Goal: Task Accomplishment & Management: Complete application form

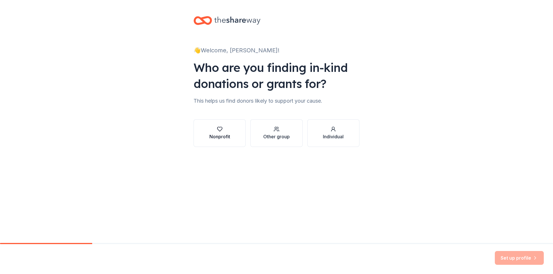
click at [217, 133] on div "Nonprofit" at bounding box center [219, 136] width 21 height 7
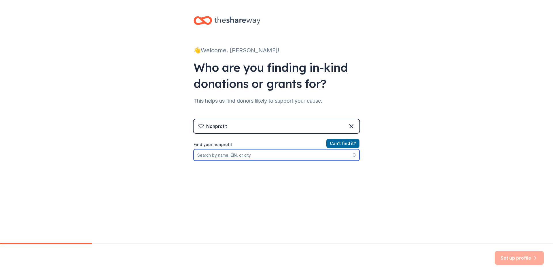
click at [240, 155] on input "Find your nonprofit" at bounding box center [277, 155] width 166 height 12
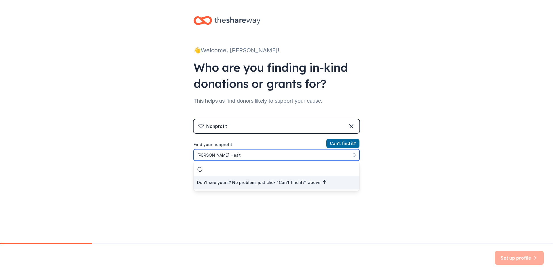
type input "[PERSON_NAME] Health"
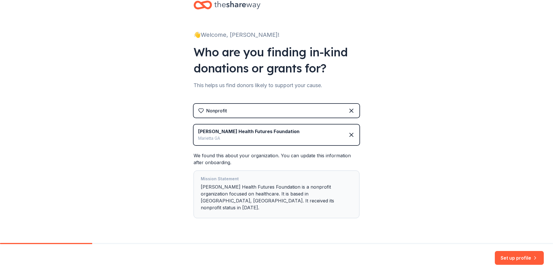
scroll to position [23, 0]
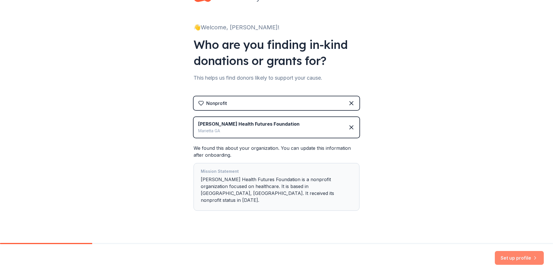
click at [520, 257] on button "Set up profile" at bounding box center [519, 258] width 49 height 14
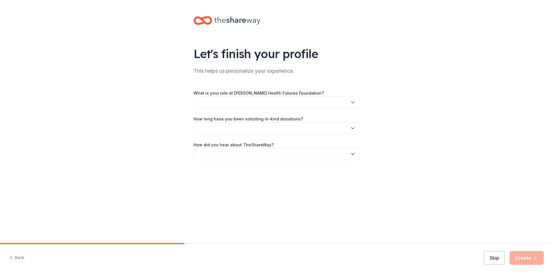
click at [353, 102] on icon "button" at bounding box center [353, 103] width 6 height 6
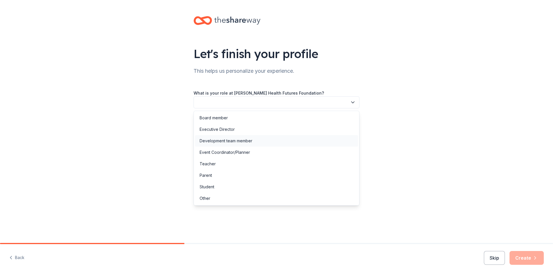
click at [254, 139] on div "Development team member" at bounding box center [276, 141] width 163 height 12
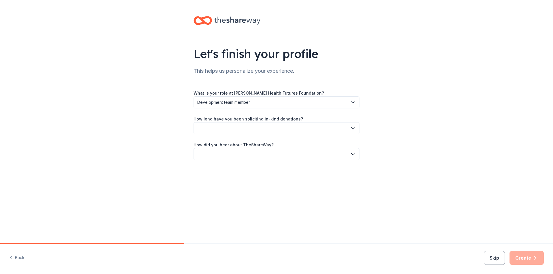
click at [294, 130] on button "button" at bounding box center [277, 128] width 166 height 12
click at [215, 165] on div "2 to 5 years" at bounding box center [211, 167] width 22 height 7
click at [223, 154] on button "button" at bounding box center [277, 154] width 166 height 12
click at [212, 216] on div "Other" at bounding box center [276, 216] width 163 height 12
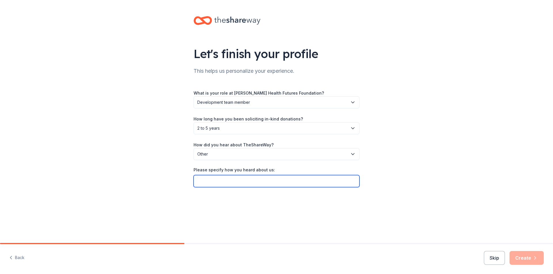
click at [225, 180] on input "Please specify how you heard about us:" at bounding box center [277, 181] width 166 height 12
type input "fundraising bootcamp"
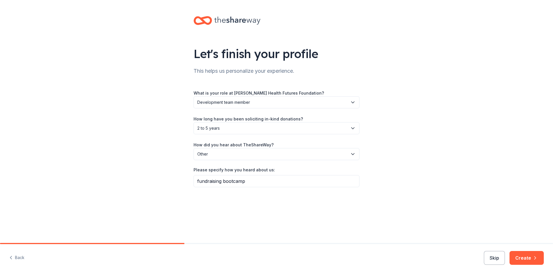
click at [238, 213] on div "Let's finish your profile This helps us personalize your experience. What is yo…" at bounding box center [276, 107] width 184 height 215
click at [525, 257] on button "Create" at bounding box center [526, 258] width 34 height 14
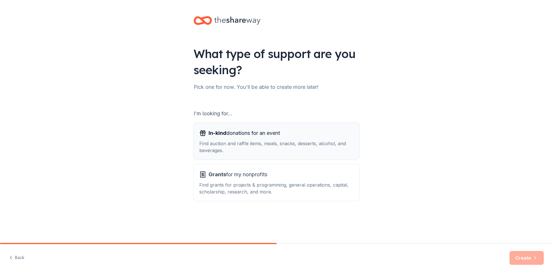
click at [306, 141] on div "Find auction and raffle items, meals, snacks, desserts, alcohol, and beverages." at bounding box center [276, 147] width 154 height 14
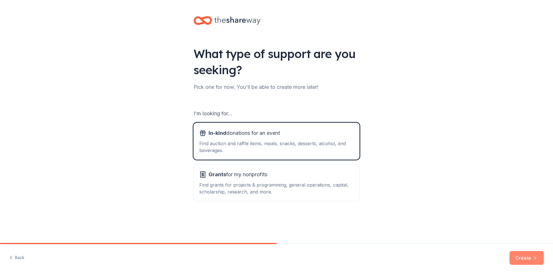
click at [519, 257] on button "Create" at bounding box center [526, 258] width 34 height 14
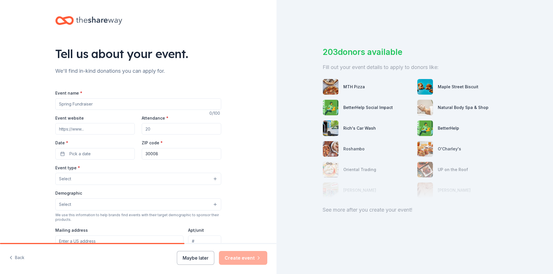
click at [92, 105] on input "Event name *" at bounding box center [138, 104] width 166 height 12
type input "Golf Tournament"
click at [159, 130] on input "Attendance *" at bounding box center [181, 129] width 79 height 12
type input "220"
click at [92, 151] on button "Pick a date" at bounding box center [94, 154] width 79 height 12
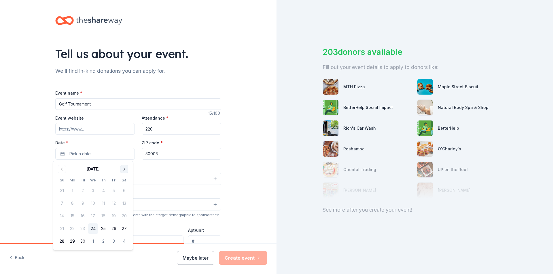
click at [124, 168] on button "Go to next month" at bounding box center [124, 169] width 8 height 8
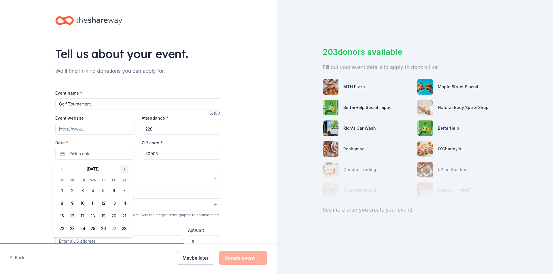
click at [124, 168] on button "Go to next month" at bounding box center [124, 169] width 8 height 8
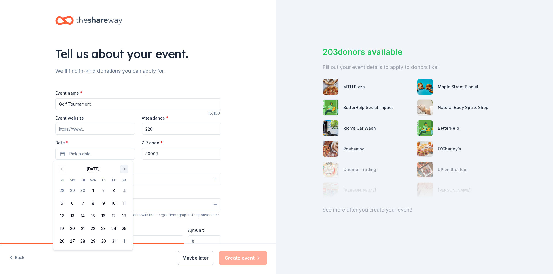
click at [124, 168] on button "Go to next month" at bounding box center [124, 169] width 8 height 8
click at [72, 216] on button "12" at bounding box center [72, 216] width 10 height 10
click at [235, 167] on div "Tell us about your event. We'll find in-kind donations you can apply for. Event…" at bounding box center [138, 191] width 276 height 383
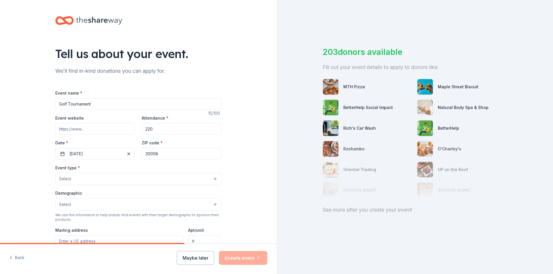
click at [204, 179] on button "Select" at bounding box center [138, 179] width 166 height 12
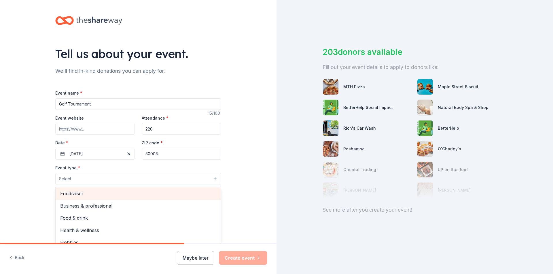
click at [168, 194] on span "Fundraiser" at bounding box center [138, 193] width 156 height 7
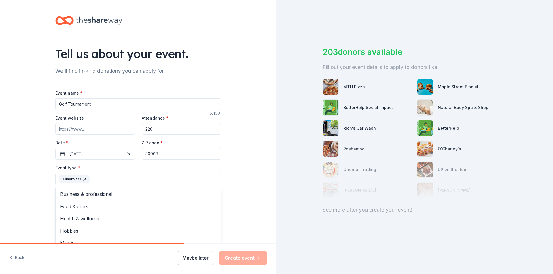
click at [255, 193] on div "Tell us about your event. We'll find in-kind donations you can apply for. Event…" at bounding box center [138, 192] width 276 height 384
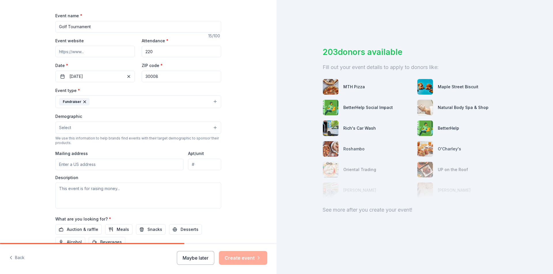
scroll to position [86, 0]
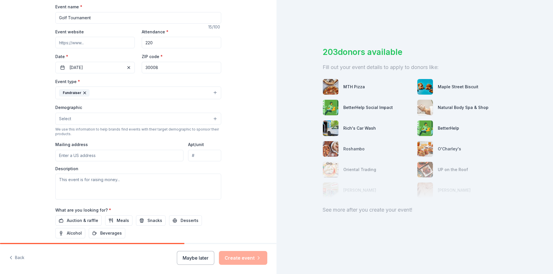
click at [197, 93] on button "Fundraiser" at bounding box center [138, 93] width 166 height 13
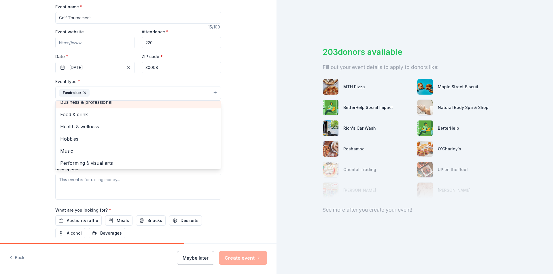
scroll to position [7, 0]
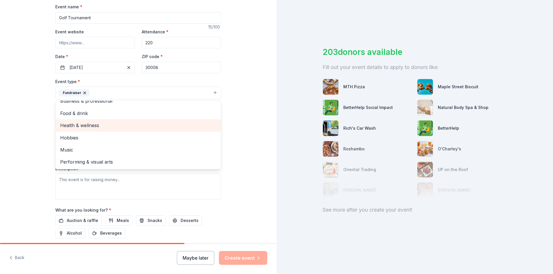
click at [81, 126] on span "Health & wellness" at bounding box center [138, 125] width 156 height 7
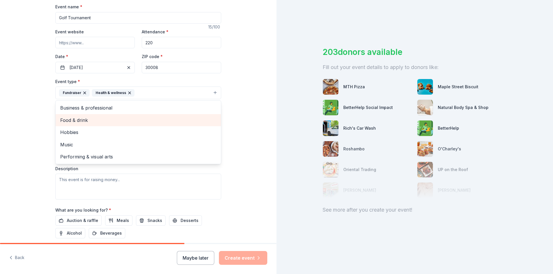
scroll to position [0, 0]
click at [238, 118] on div "Tell us about your event. We'll find in-kind donations you can apply for. Event…" at bounding box center [138, 106] width 276 height 384
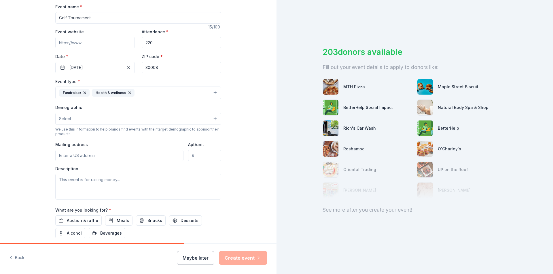
click at [196, 117] on button "Select" at bounding box center [138, 119] width 166 height 12
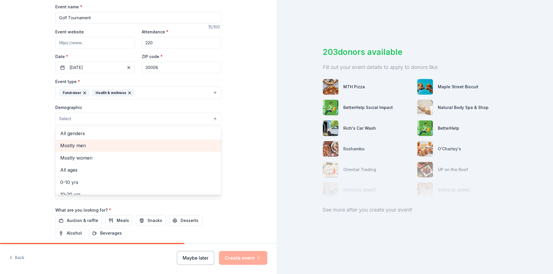
click at [63, 145] on span "Mostly men" at bounding box center [138, 145] width 156 height 7
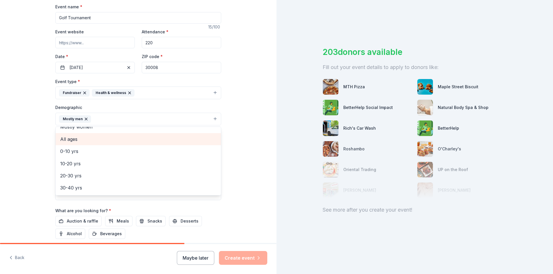
scroll to position [29, 0]
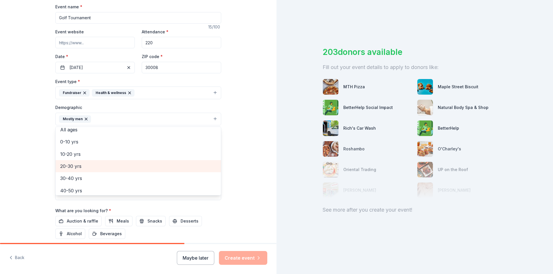
click at [76, 165] on span "20-30 yrs" at bounding box center [138, 166] width 156 height 7
click at [77, 166] on span "30-40 yrs" at bounding box center [138, 166] width 156 height 7
click at [75, 166] on span "40-50 yrs" at bounding box center [138, 166] width 156 height 7
click at [77, 166] on span "50-60 yrs" at bounding box center [138, 166] width 156 height 7
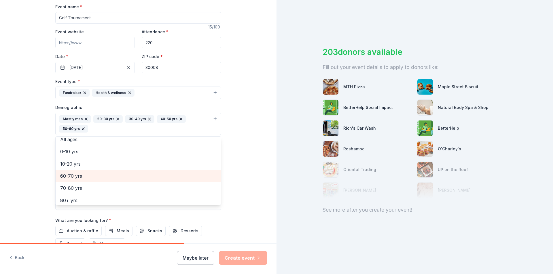
click at [77, 177] on span "60-70 yrs" at bounding box center [138, 175] width 156 height 7
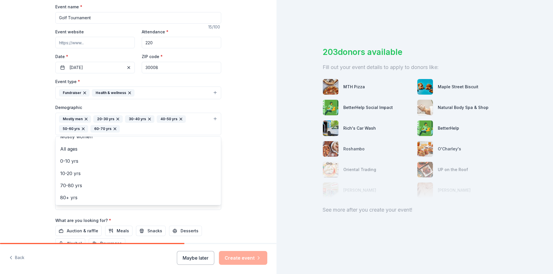
click at [236, 163] on div "Tell us about your event. We'll find in-kind donations you can apply for. Event…" at bounding box center [138, 111] width 276 height 394
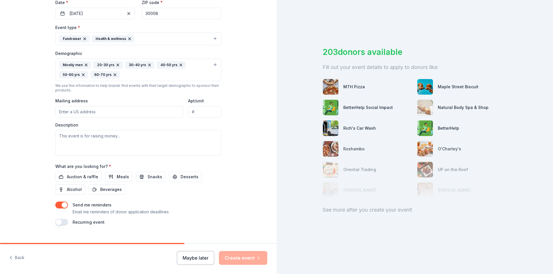
scroll to position [151, 0]
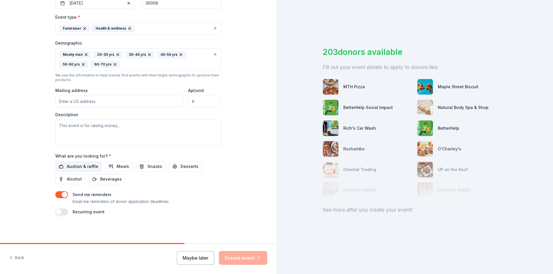
click at [67, 166] on span "Auction & raffle" at bounding box center [82, 166] width 31 height 7
click at [117, 167] on span "Meals" at bounding box center [123, 166] width 12 height 7
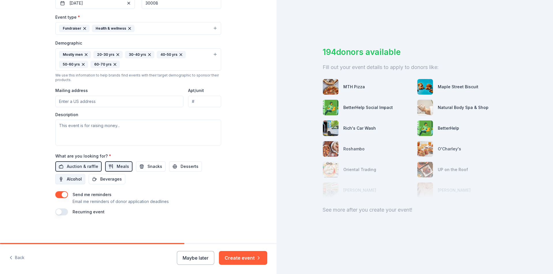
click at [67, 180] on span "Alcohol" at bounding box center [74, 179] width 15 height 7
click at [114, 179] on span "Beverages" at bounding box center [111, 179] width 22 height 7
click at [242, 258] on button "Create event" at bounding box center [243, 258] width 48 height 14
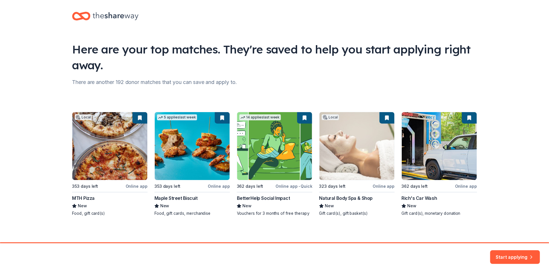
scroll to position [7, 0]
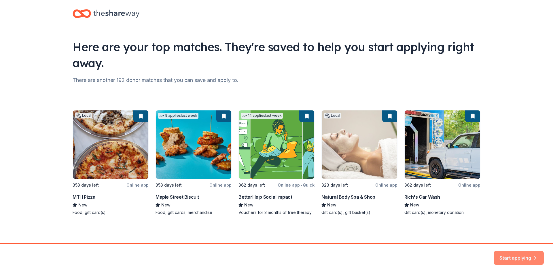
click at [511, 256] on button "Start applying" at bounding box center [519, 257] width 50 height 14
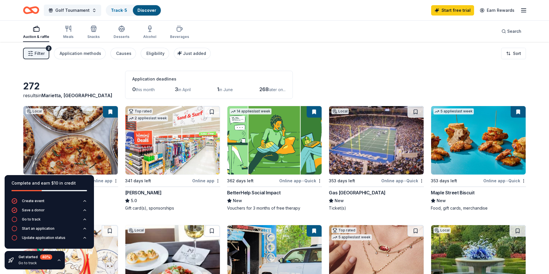
click at [374, 25] on div "Auction & raffle Meals Snacks Desserts Alcohol Beverages Search" at bounding box center [274, 31] width 503 height 21
click at [57, 261] on icon "button" at bounding box center [59, 260] width 5 height 5
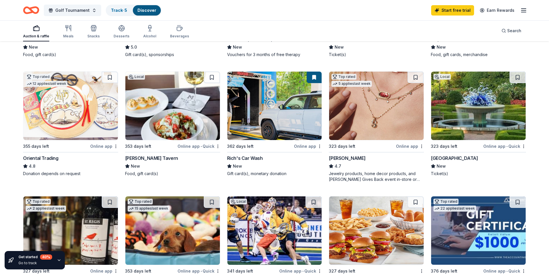
scroll to position [153, 0]
click at [67, 30] on icon "button" at bounding box center [67, 28] width 0 height 6
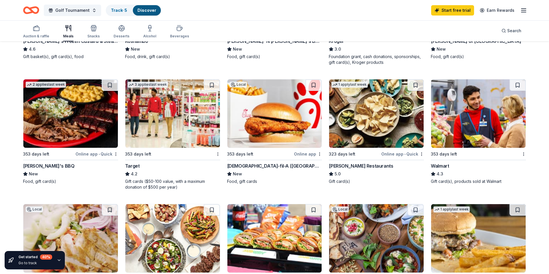
scroll to position [346, 0]
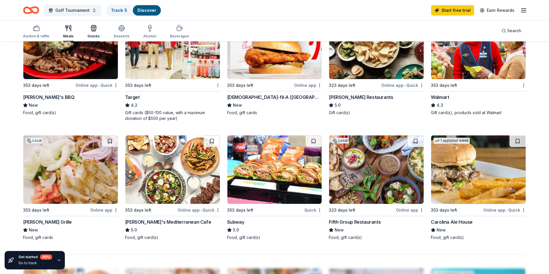
click at [93, 31] on icon "button" at bounding box center [93, 28] width 7 height 7
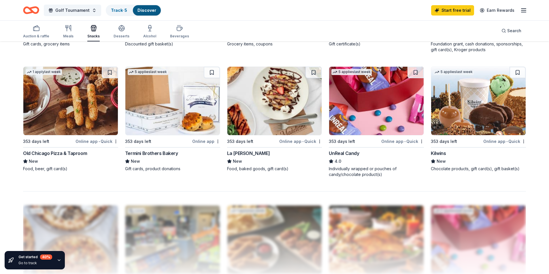
scroll to position [403, 0]
click at [121, 31] on icon "button" at bounding box center [121, 28] width 7 height 7
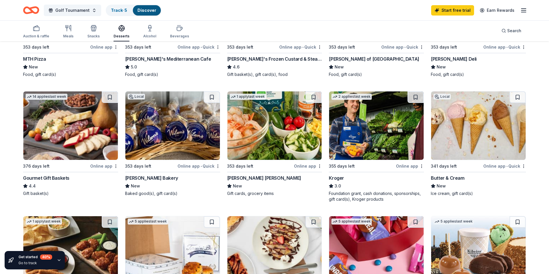
scroll to position [115, 0]
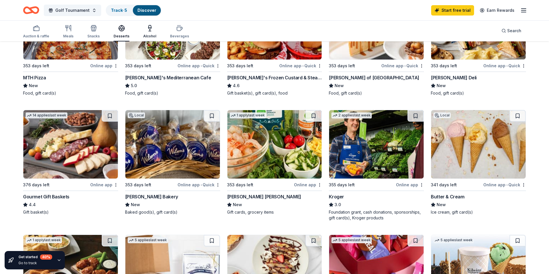
click at [149, 30] on icon "button" at bounding box center [149, 28] width 7 height 7
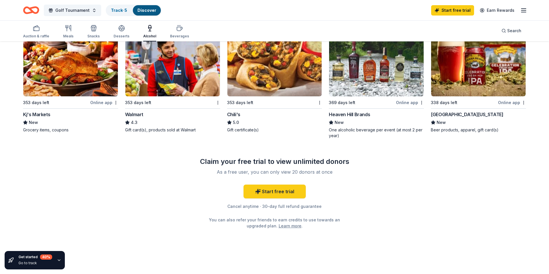
scroll to position [456, 0]
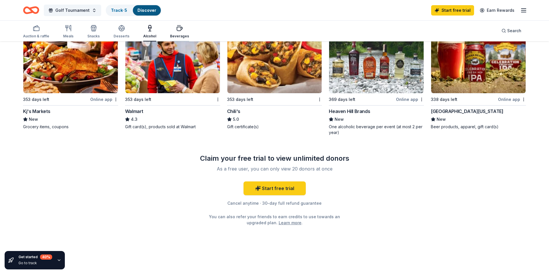
click at [175, 32] on div "Beverages" at bounding box center [179, 32] width 19 height 14
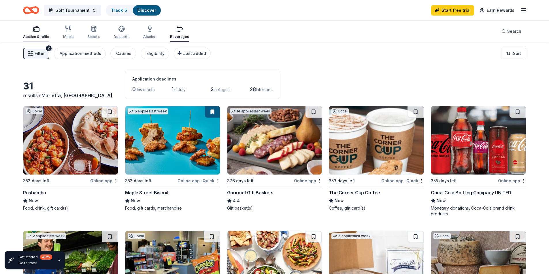
click at [40, 33] on div "Auction & raffle" at bounding box center [36, 32] width 26 height 14
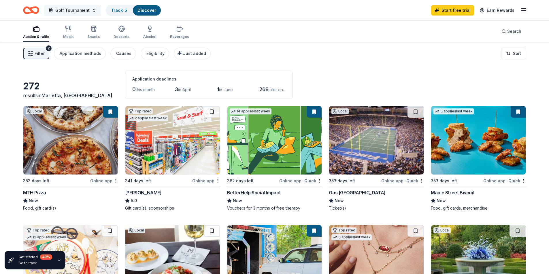
click at [87, 10] on span "Golf Tournament" at bounding box center [72, 10] width 34 height 7
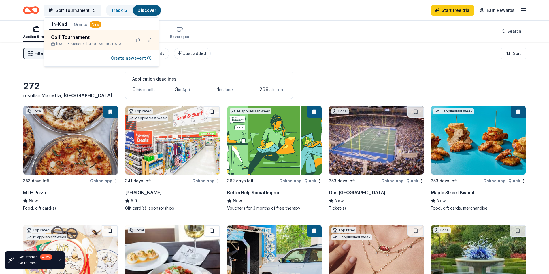
click at [80, 24] on button "Grants New" at bounding box center [87, 24] width 35 height 10
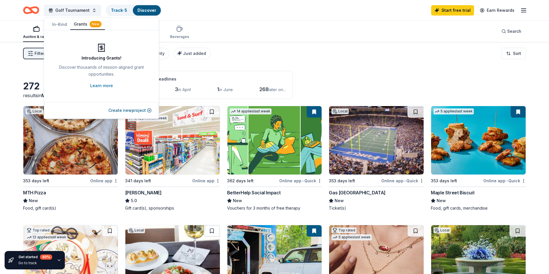
click at [61, 24] on button "In-Kind" at bounding box center [60, 24] width 22 height 10
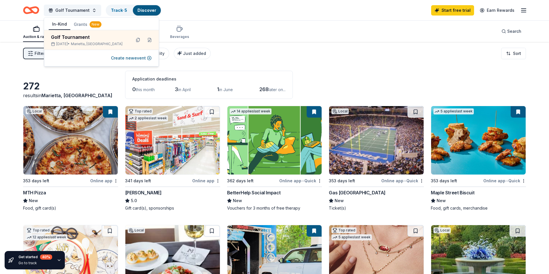
click at [297, 24] on div "Auction & raffle Meals Snacks Desserts Alcohol Beverages Search" at bounding box center [274, 31] width 503 height 21
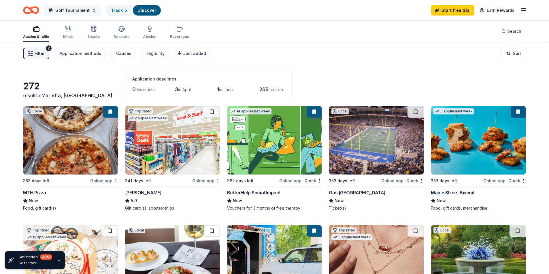
click at [82, 9] on span "Golf Tournament" at bounding box center [72, 10] width 34 height 7
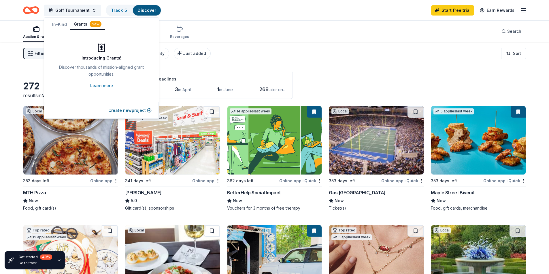
click at [82, 24] on button "Grants New" at bounding box center [87, 24] width 35 height 11
click at [144, 110] on button "Create new project" at bounding box center [129, 110] width 43 height 7
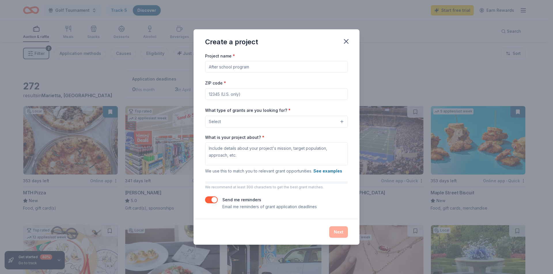
click at [256, 68] on input "Project name *" at bounding box center [276, 67] width 143 height 12
type input "M"
type input "Maternal Health"
click at [245, 93] on input "ZIP code *" at bounding box center [276, 94] width 143 height 12
type input "30008"
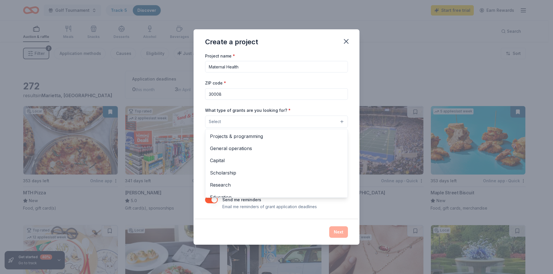
click at [238, 120] on button "Select" at bounding box center [276, 122] width 143 height 12
click at [223, 161] on span "Capital" at bounding box center [276, 160] width 133 height 7
click at [226, 67] on div "Project name * Maternal Health ZIP code * 30008 What type of grants are you loo…" at bounding box center [276, 131] width 143 height 159
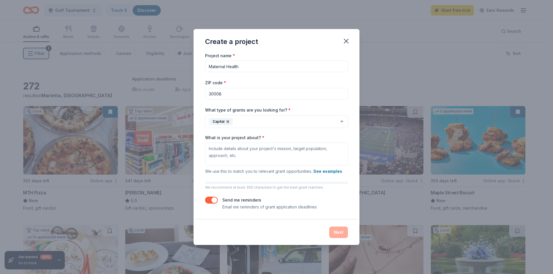
drag, startPoint x: 226, startPoint y: 66, endPoint x: 204, endPoint y: 66, distance: 22.5
click at [204, 66] on div "Project name * Maternal Health ZIP code * 30008 What type of grants are you loo…" at bounding box center [277, 136] width 166 height 168
type input "South [PERSON_NAME] Public Health"
click at [294, 152] on textarea "What is your project about? *" at bounding box center [276, 154] width 143 height 23
paste textarea "Lo ips dolor sitame consec adipis eli s doeiusm temporin ut laboreetdo mag ali-…"
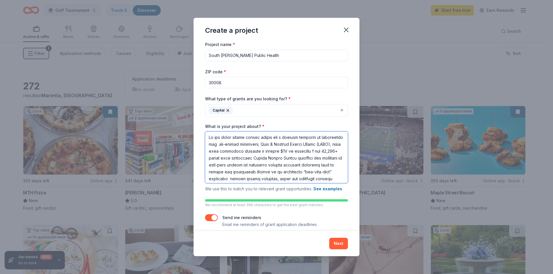
drag, startPoint x: 304, startPoint y: 152, endPoint x: 332, endPoint y: 152, distance: 28.2
click at [332, 152] on textarea "What is your project about? *" at bounding box center [276, 158] width 143 height 52
drag, startPoint x: 263, startPoint y: 153, endPoint x: 244, endPoint y: 163, distance: 21.4
click at [244, 163] on textarea "What is your project about? *" at bounding box center [276, 158] width 143 height 52
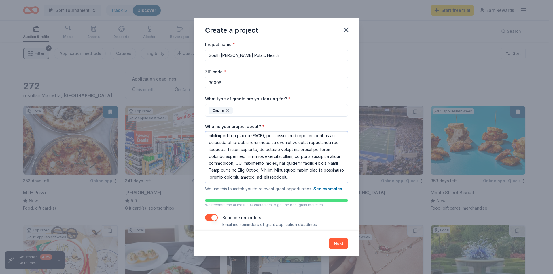
scroll to position [65, 0]
click at [341, 183] on textarea "What is your project about? *" at bounding box center [276, 158] width 143 height 52
click at [343, 180] on textarea "What is your project about? *" at bounding box center [276, 158] width 143 height 52
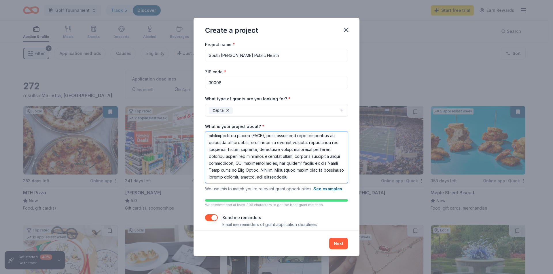
type textarea "Lo ips dolor sitame consec adipis eli s doeiusm temporin ut laboreetdo mag ali-…"
click at [331, 212] on div "Project name * South [PERSON_NAME] Public Health ZIP code * 30008 What type of …" at bounding box center [276, 134] width 143 height 187
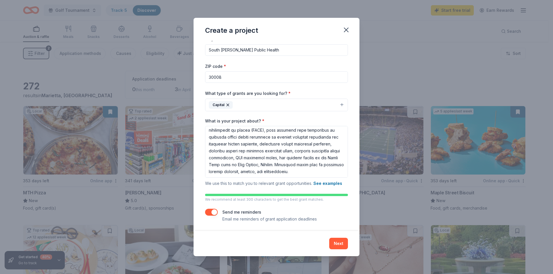
scroll to position [6, 0]
click at [337, 243] on button "Next" at bounding box center [338, 244] width 19 height 12
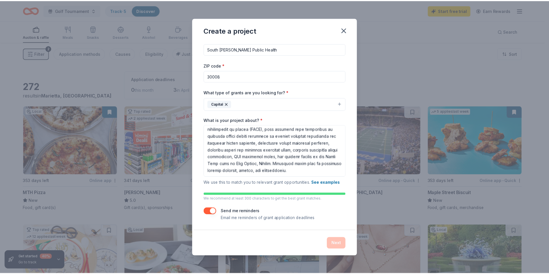
scroll to position [0, 0]
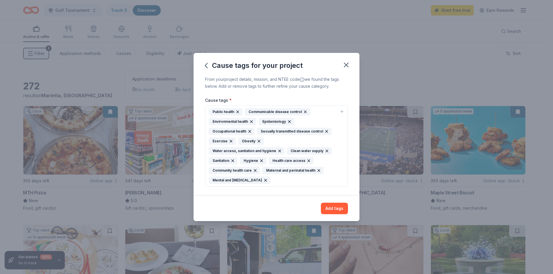
click at [226, 111] on div "Public health" at bounding box center [226, 111] width 34 height 7
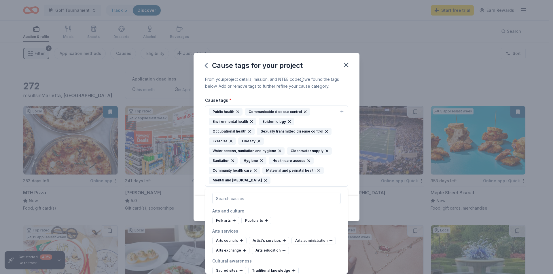
click at [354, 189] on div "From your project details, mission, and NTEE code we found the tags below. Add …" at bounding box center [277, 136] width 166 height 120
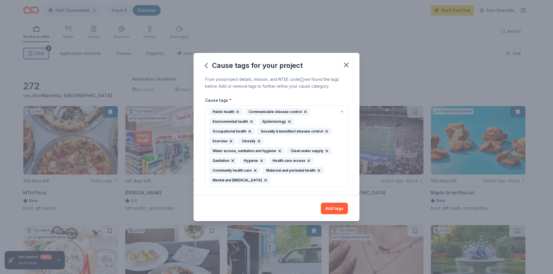
click at [258, 141] on icon "button" at bounding box center [259, 141] width 5 height 5
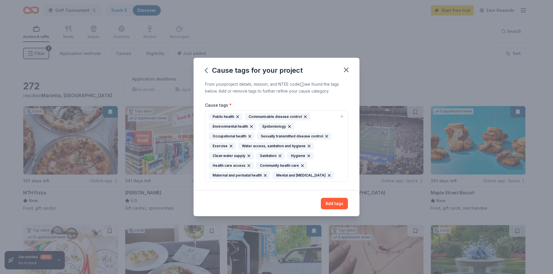
click at [229, 144] on icon "button" at bounding box center [231, 146] width 5 height 5
click at [278, 145] on icon "button" at bounding box center [279, 146] width 2 height 2
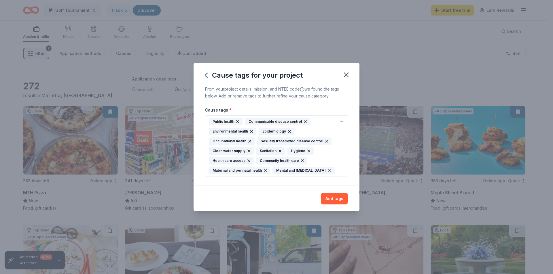
click at [249, 149] on icon "button" at bounding box center [249, 151] width 5 height 5
click at [232, 151] on icon "button" at bounding box center [232, 151] width 5 height 5
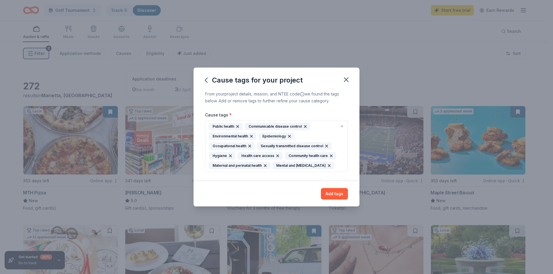
click at [231, 154] on icon "button" at bounding box center [230, 156] width 5 height 5
click at [327, 168] on icon "button" at bounding box center [329, 166] width 5 height 5
click at [325, 145] on icon "button" at bounding box center [326, 146] width 5 height 5
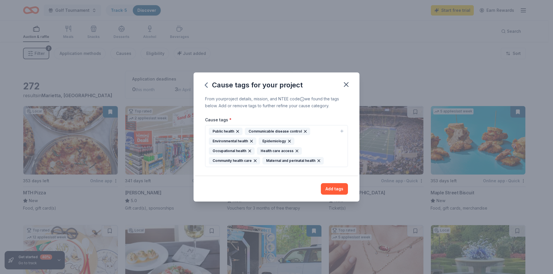
click at [249, 150] on icon "button" at bounding box center [250, 151] width 2 height 2
click at [251, 140] on icon "button" at bounding box center [251, 141] width 5 height 5
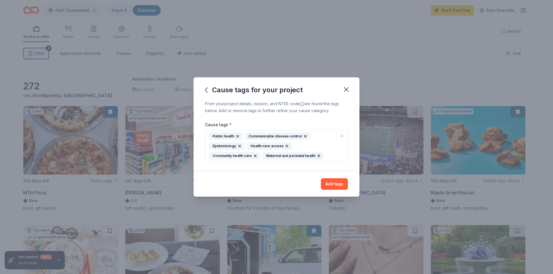
click at [303, 135] on icon "button" at bounding box center [305, 136] width 5 height 5
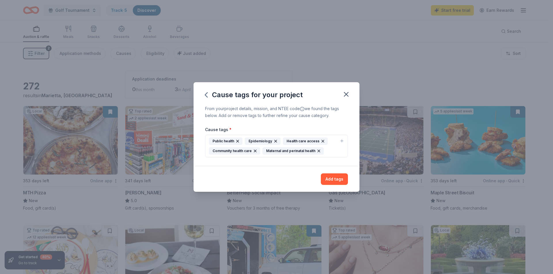
click at [274, 141] on icon "button" at bounding box center [275, 141] width 2 height 2
click at [334, 179] on button "Add tags" at bounding box center [334, 180] width 27 height 12
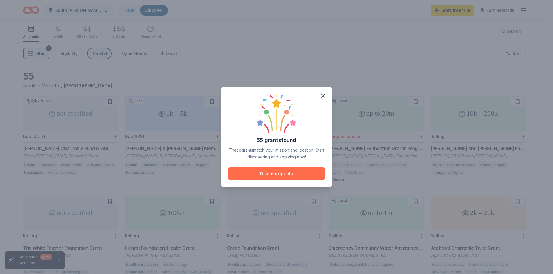
click at [281, 171] on button "Discover grants" at bounding box center [276, 174] width 97 height 13
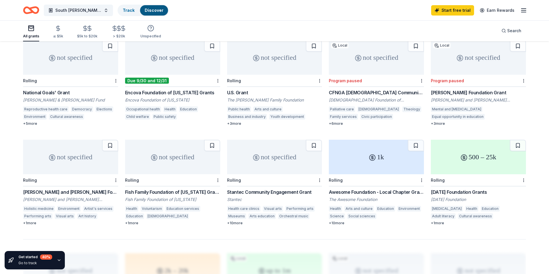
scroll to position [255, 0]
click at [56, 29] on icon "button" at bounding box center [58, 28] width 7 height 7
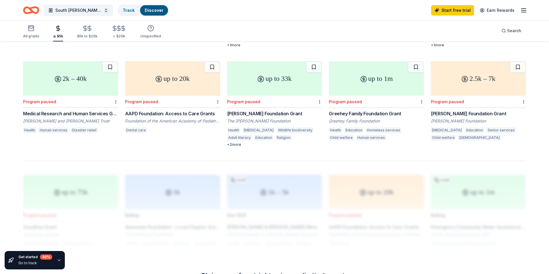
scroll to position [346, 0]
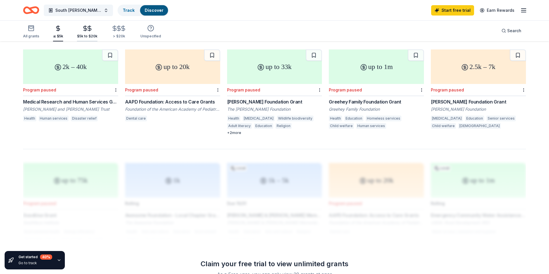
click at [83, 32] on div "$5k to $20k" at bounding box center [87, 32] width 20 height 14
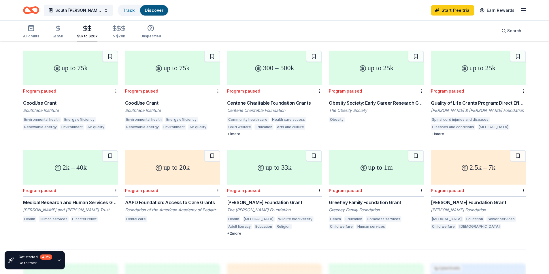
scroll to position [255, 0]
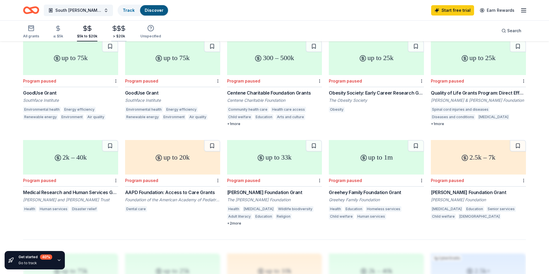
click at [117, 28] on icon "button" at bounding box center [118, 28] width 7 height 7
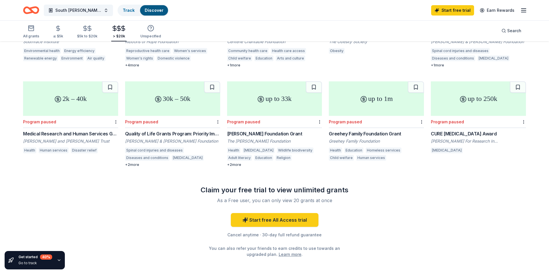
scroll to position [317, 0]
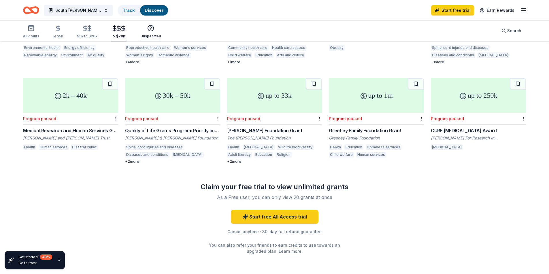
click at [147, 32] on div "Unspecified" at bounding box center [150, 32] width 21 height 14
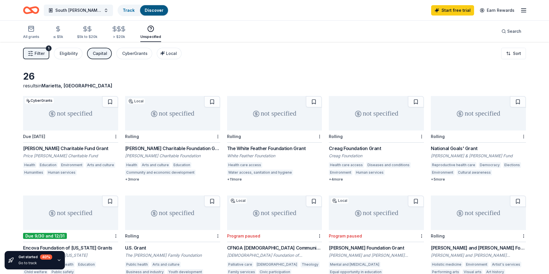
click at [33, 54] on button "Filter 1" at bounding box center [36, 54] width 26 height 12
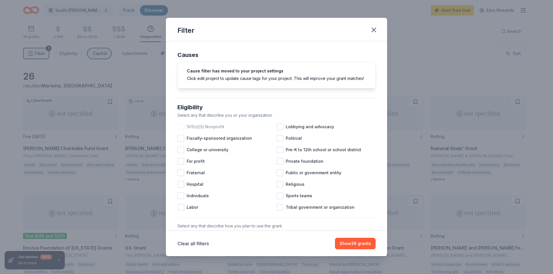
click at [180, 130] on div at bounding box center [180, 127] width 7 height 7
click at [278, 177] on div at bounding box center [279, 173] width 7 height 7
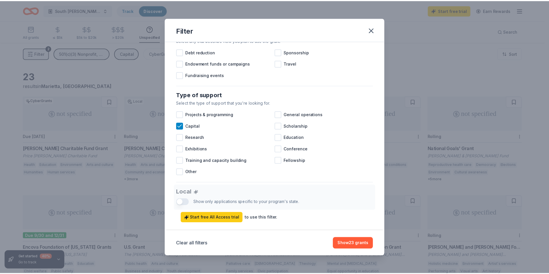
scroll to position [230, 0]
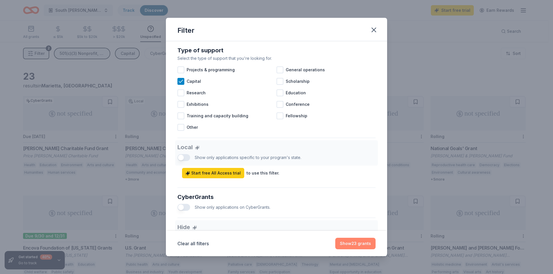
click at [356, 244] on button "Show 23 grants" at bounding box center [355, 244] width 40 height 12
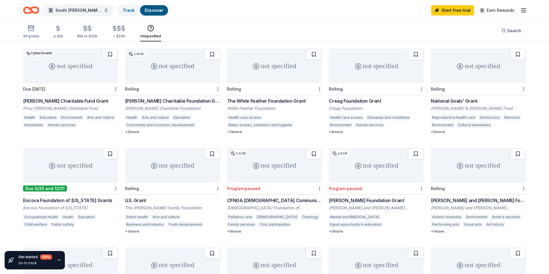
scroll to position [0, 0]
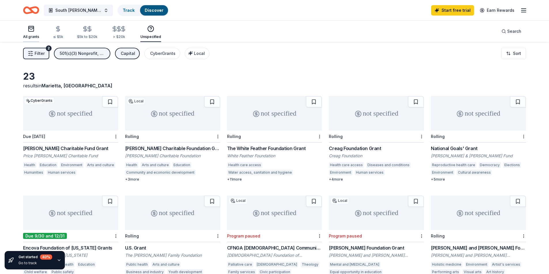
click at [29, 33] on div "All grants" at bounding box center [31, 32] width 16 height 14
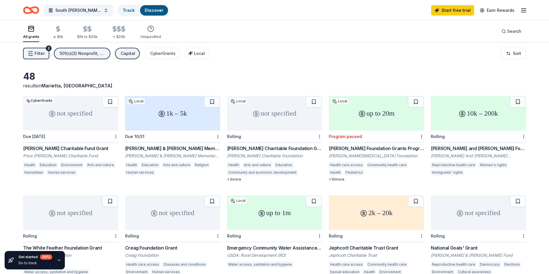
click at [35, 51] on span "Filter" at bounding box center [40, 53] width 10 height 7
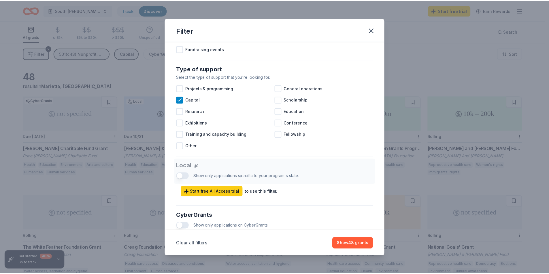
scroll to position [230, 0]
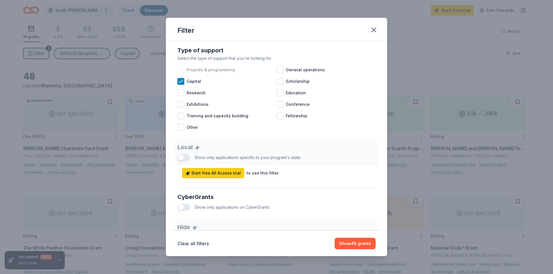
click at [179, 73] on div at bounding box center [180, 70] width 7 height 7
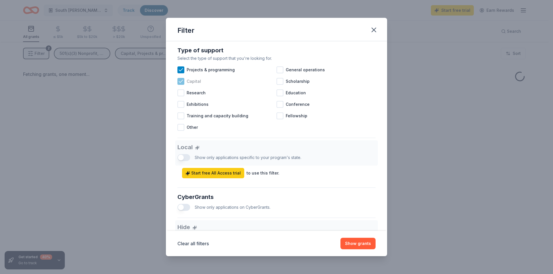
click at [180, 84] on icon at bounding box center [181, 82] width 6 height 6
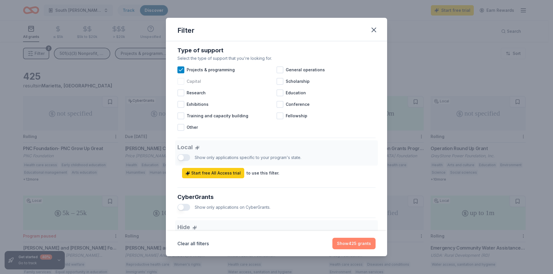
click at [359, 242] on button "Show 425 grants" at bounding box center [353, 244] width 43 height 12
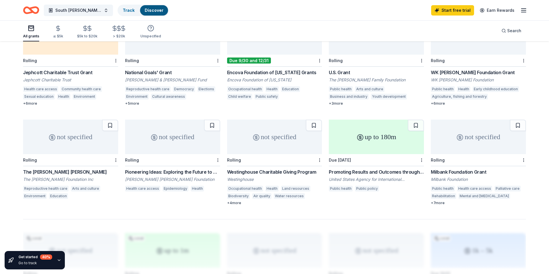
scroll to position [259, 0]
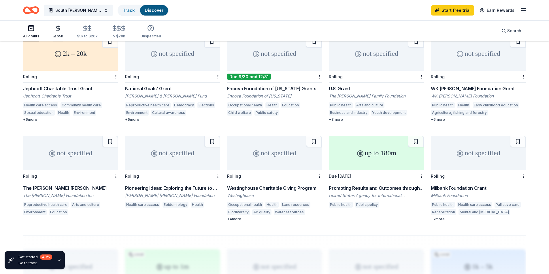
click at [55, 29] on icon "button" at bounding box center [58, 28] width 7 height 7
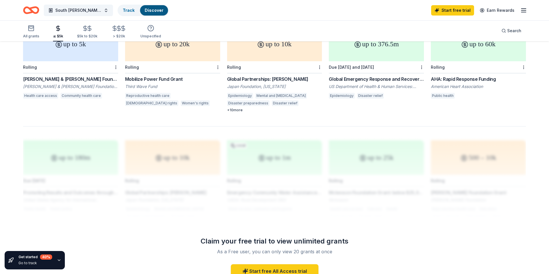
scroll to position [374, 0]
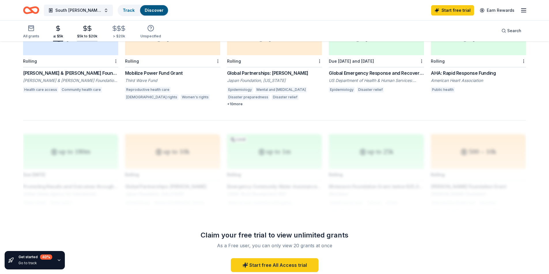
click at [88, 31] on icon "button" at bounding box center [89, 28] width 7 height 7
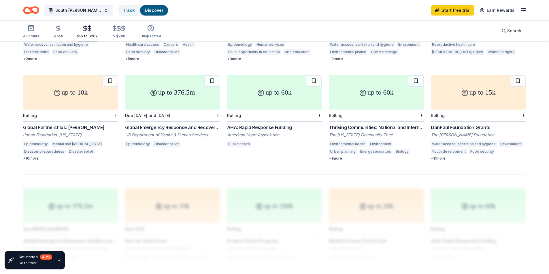
scroll to position [346, 0]
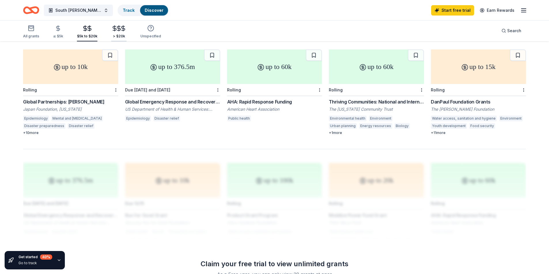
click at [117, 28] on icon "button" at bounding box center [118, 28] width 7 height 7
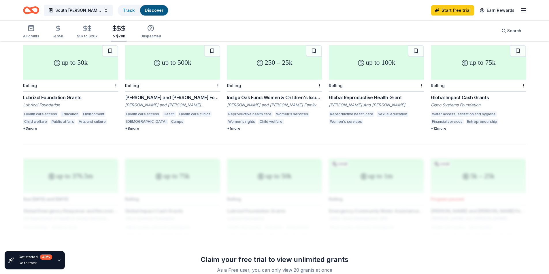
scroll to position [374, 0]
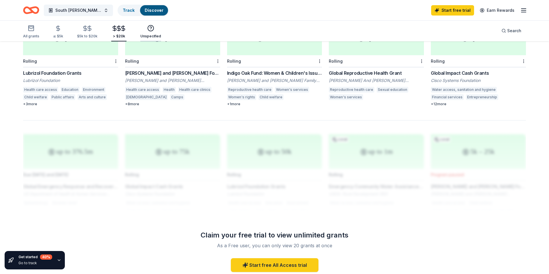
click at [144, 33] on div "Unspecified" at bounding box center [150, 32] width 21 height 14
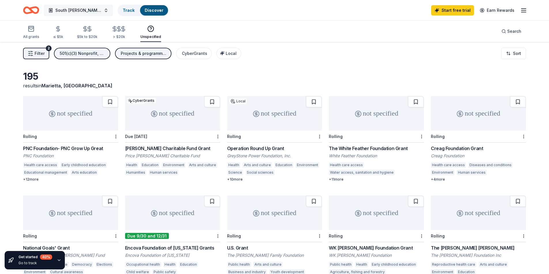
click at [97, 9] on span "South [PERSON_NAME] Public Health" at bounding box center [78, 10] width 46 height 7
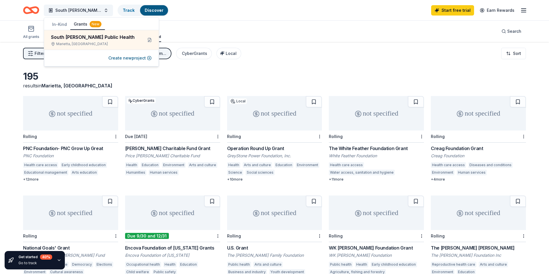
click at [59, 25] on button "In-Kind" at bounding box center [60, 24] width 22 height 10
click at [66, 38] on div "Golf Tournament" at bounding box center [88, 37] width 75 height 7
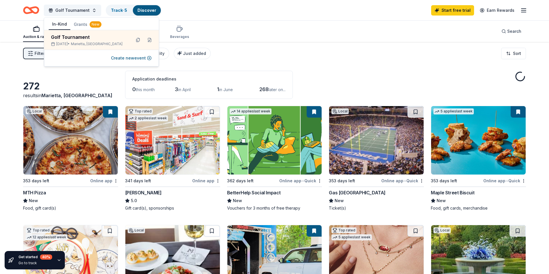
click at [318, 20] on div "Golf Tournament Track · 5 Discover Start free trial Earn Rewards" at bounding box center [274, 10] width 549 height 20
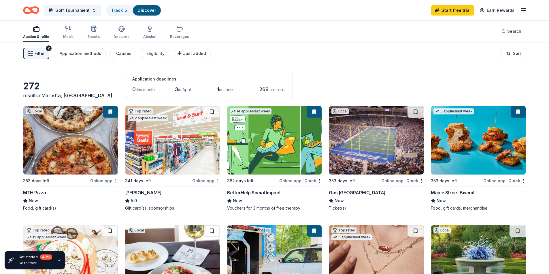
click at [34, 51] on button "Filter 2" at bounding box center [36, 54] width 26 height 12
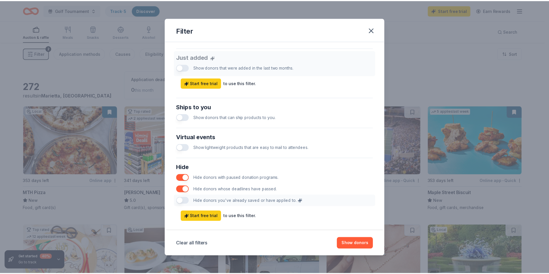
scroll to position [229, 0]
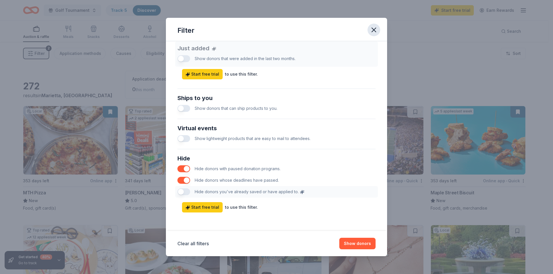
click at [374, 31] on icon "button" at bounding box center [374, 30] width 8 height 8
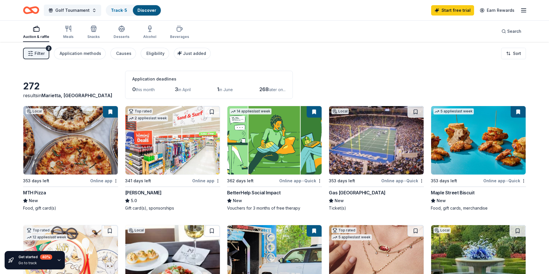
click at [381, 19] on div "Golf Tournament Track · 5 Discover Start free trial Earn Rewards" at bounding box center [274, 10] width 549 height 20
